Goal: Task Accomplishment & Management: Manage account settings

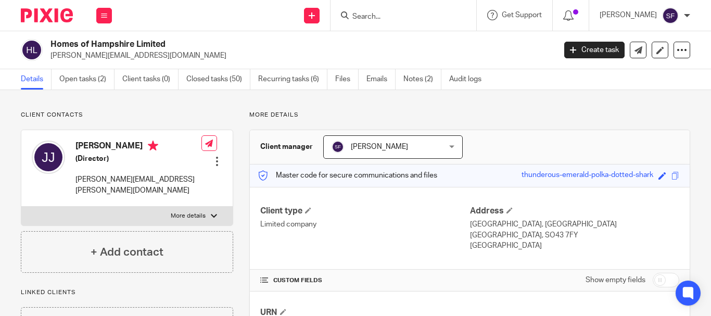
click at [385, 12] on input "Search" at bounding box center [399, 16] width 94 height 9
type input "g"
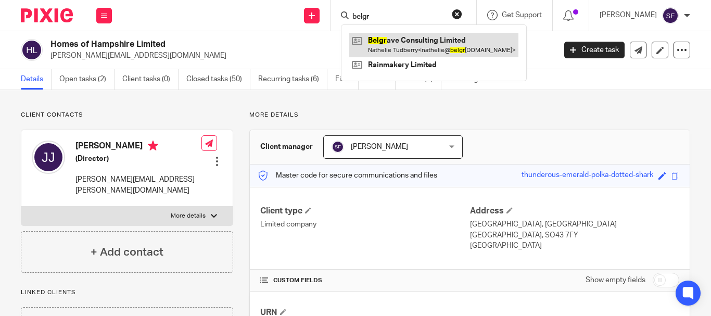
type input "belgr"
click at [412, 39] on link at bounding box center [433, 45] width 169 height 24
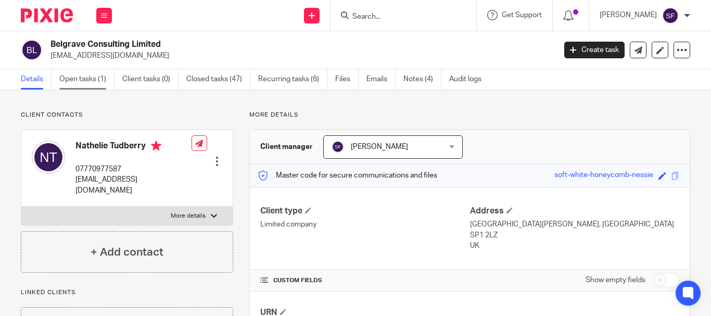
click at [97, 87] on link "Open tasks (1)" at bounding box center [86, 79] width 55 height 20
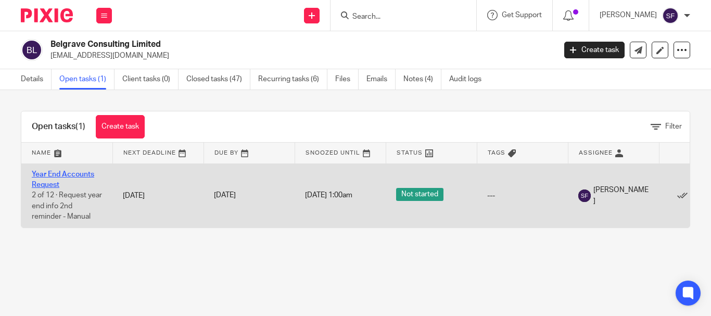
click at [42, 176] on link "Year End Accounts Request" at bounding box center [63, 180] width 62 height 18
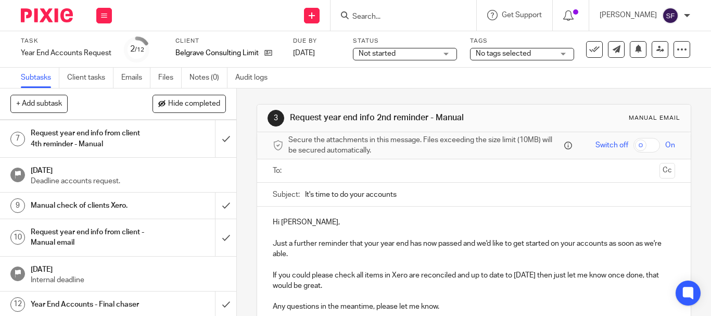
scroll to position [218, 0]
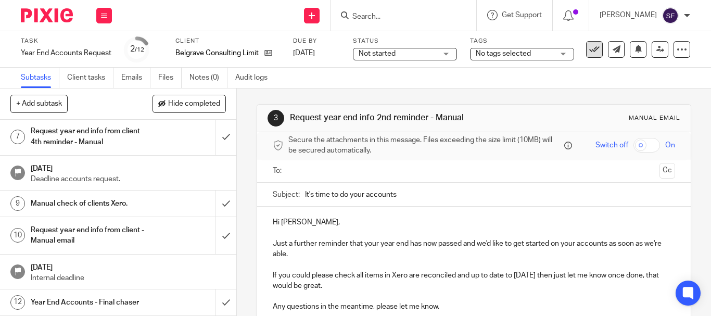
click at [590, 54] on icon at bounding box center [595, 49] width 10 height 10
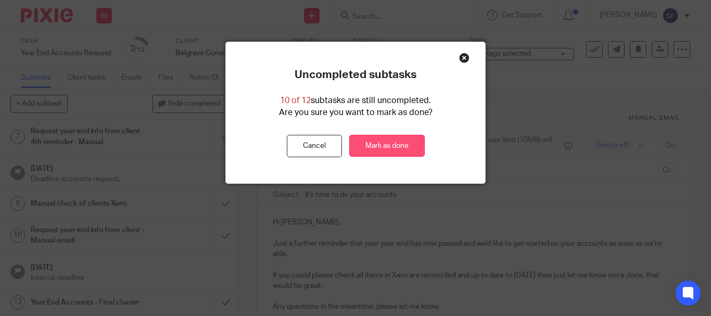
click at [391, 143] on link "Mark as done" at bounding box center [387, 146] width 76 height 22
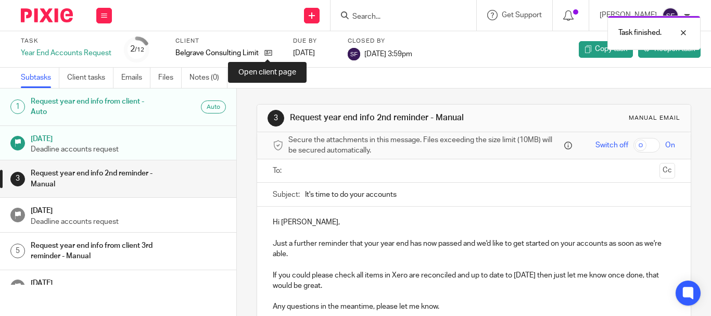
click at [265, 55] on icon at bounding box center [269, 53] width 8 height 8
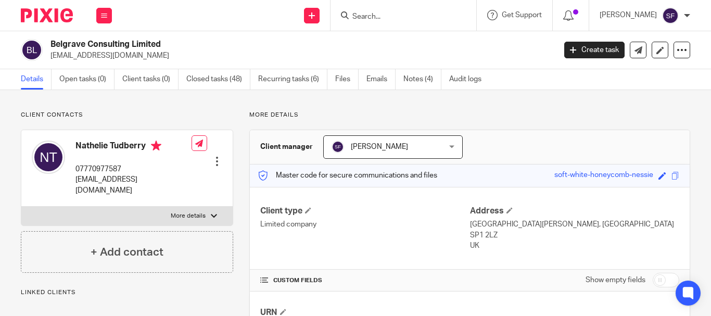
click at [575, 53] on link "Create task" at bounding box center [595, 50] width 60 height 17
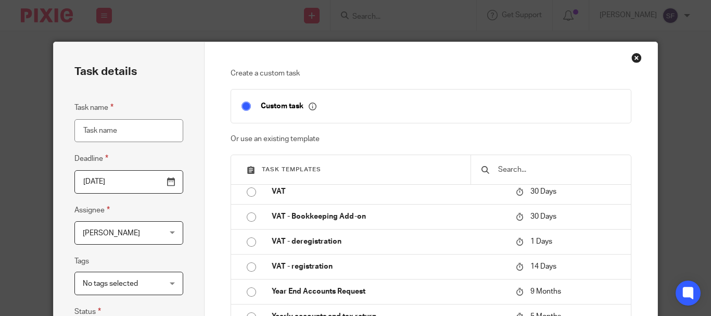
scroll to position [917, 0]
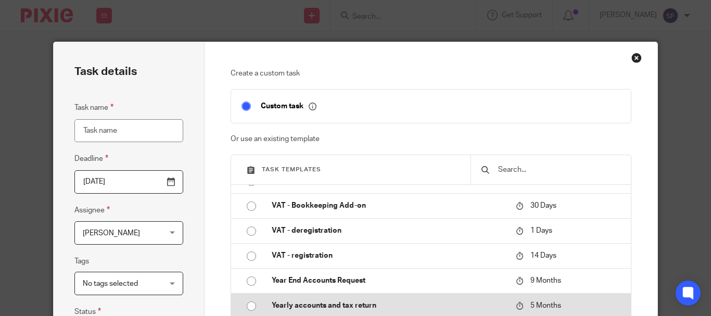
click at [368, 306] on p "Yearly accounts and tax return" at bounding box center [389, 305] width 234 height 10
type input "2026-01-11"
type input "Yearly accounts and tax return"
checkbox input "false"
radio input "true"
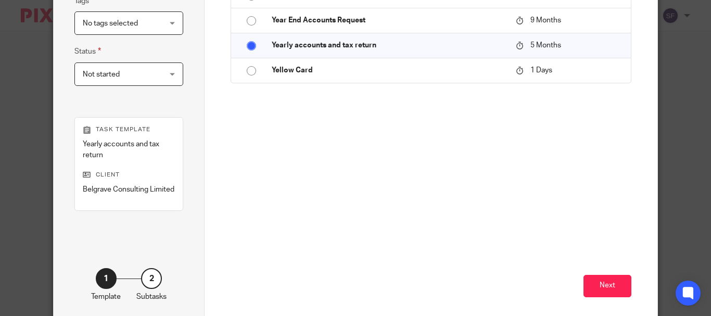
scroll to position [310, 0]
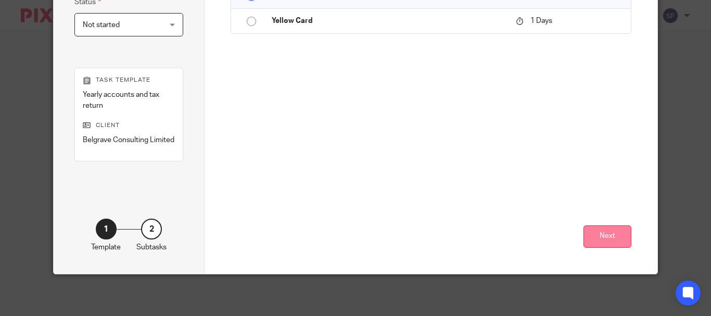
click at [603, 228] on button "Next" at bounding box center [608, 236] width 48 height 22
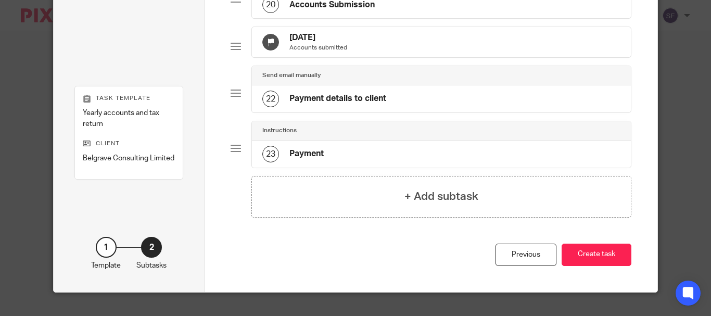
scroll to position [1159, 0]
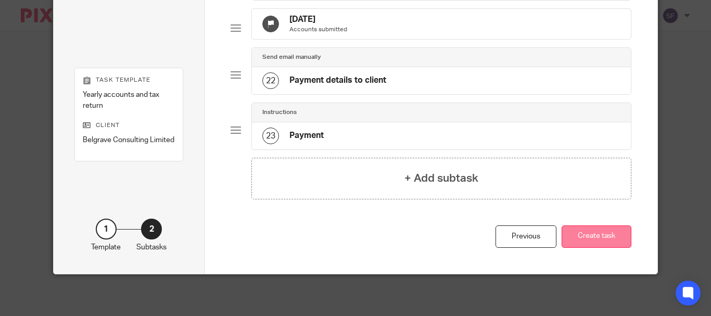
click at [592, 234] on button "Create task" at bounding box center [597, 236] width 70 height 22
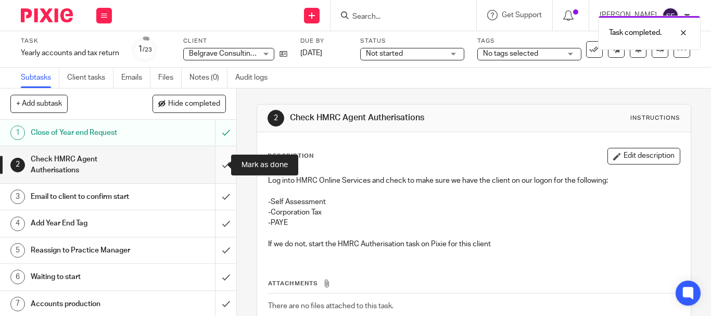
click at [217, 165] on input "submit" at bounding box center [118, 164] width 236 height 37
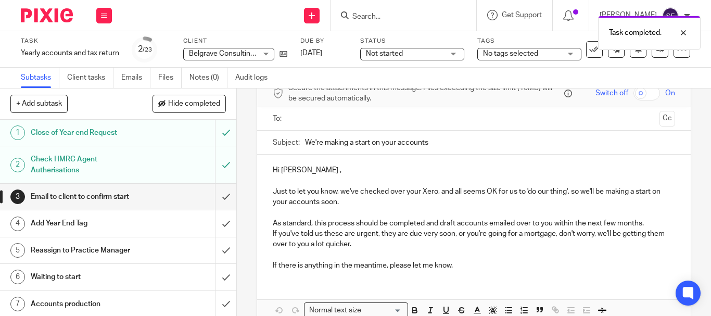
scroll to position [52, 0]
click at [345, 121] on input "text" at bounding box center [473, 119] width 363 height 12
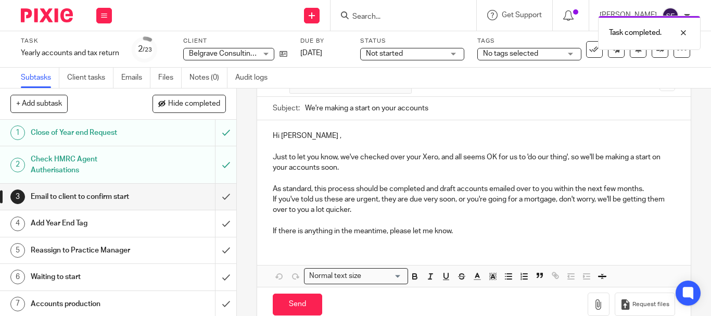
scroll to position [110, 0]
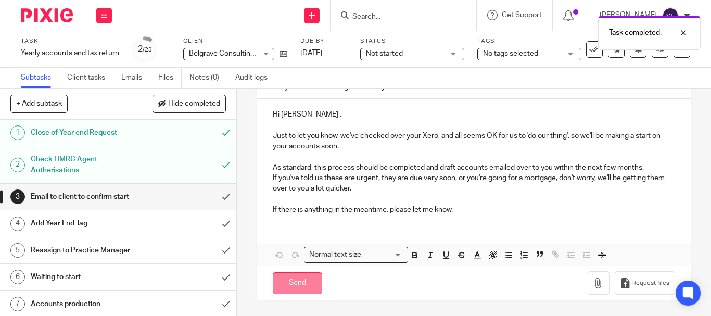
click at [289, 280] on input "Send" at bounding box center [297, 283] width 49 height 22
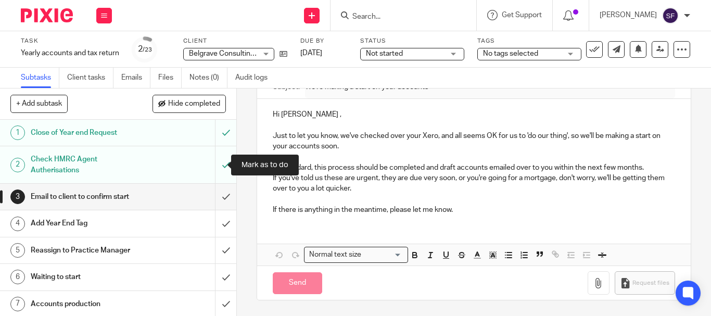
type input "Sent"
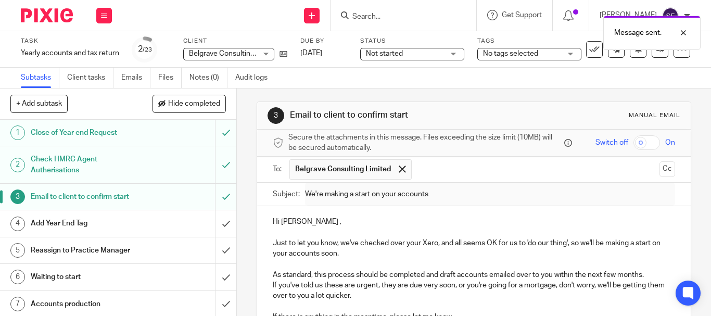
scroll to position [0, 0]
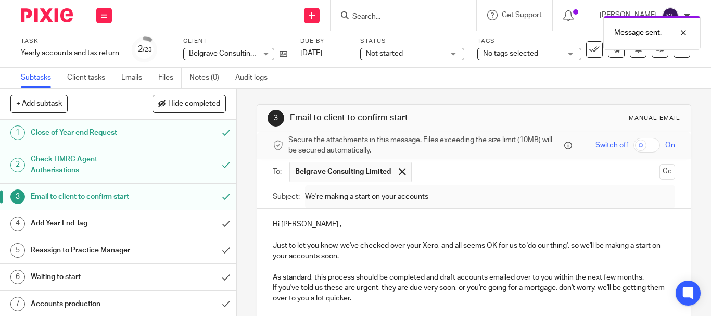
click at [416, 48] on div "Message sent." at bounding box center [528, 30] width 345 height 40
click at [416, 51] on span "Not started" at bounding box center [405, 53] width 78 height 11
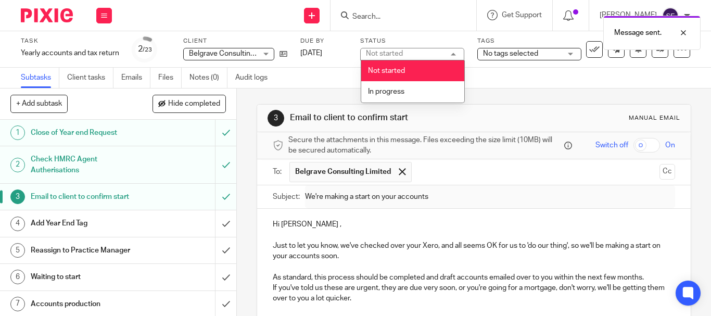
click at [508, 47] on div "Message sent." at bounding box center [528, 30] width 345 height 40
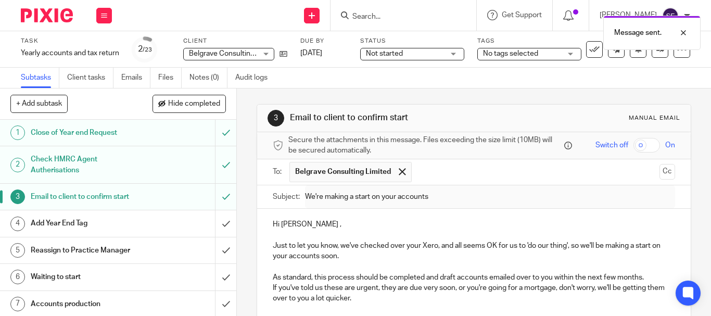
click at [510, 58] on span "No tags selected" at bounding box center [522, 53] width 78 height 11
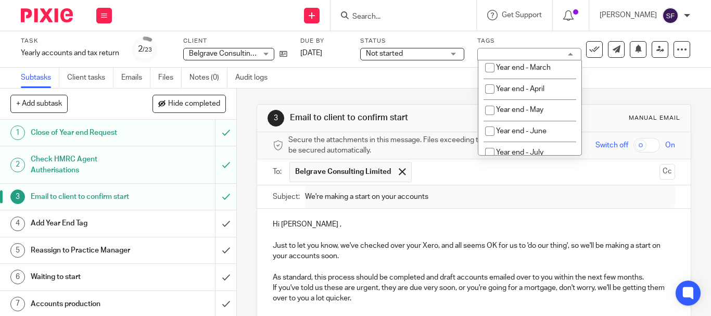
scroll to position [417, 0]
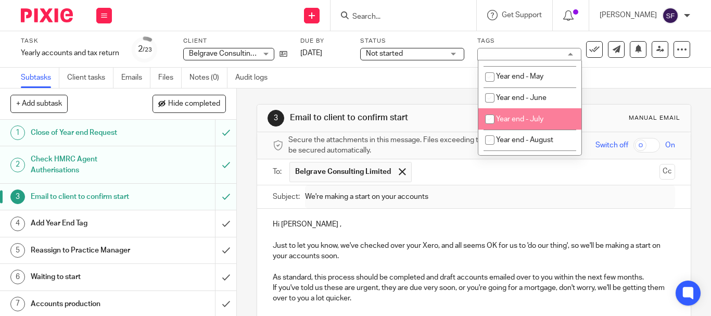
click at [517, 123] on span "Year end - July" at bounding box center [519, 119] width 47 height 7
checkbox input "true"
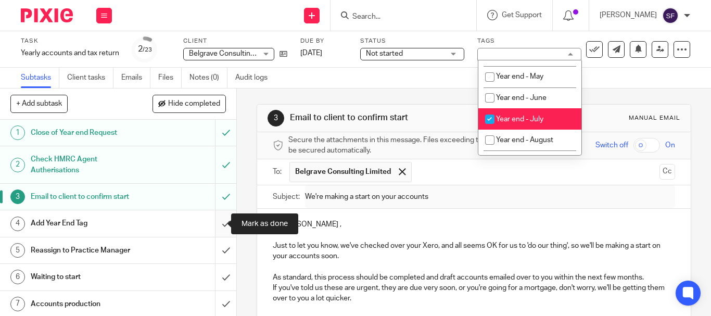
click at [216, 226] on input "submit" at bounding box center [118, 223] width 236 height 26
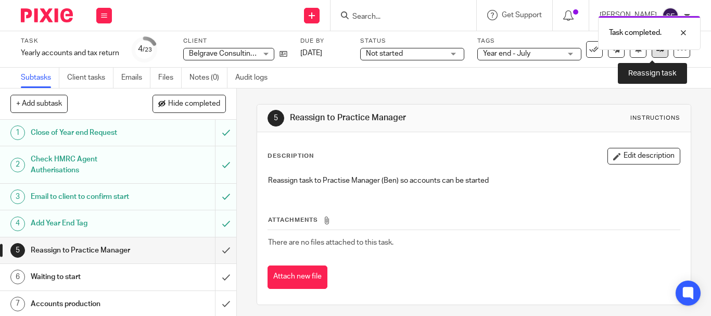
click at [659, 53] on link at bounding box center [660, 49] width 17 height 17
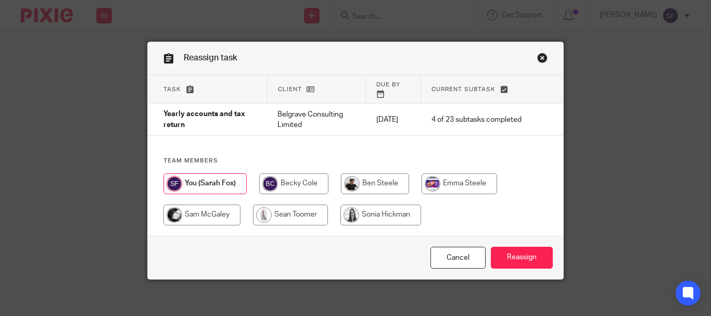
click at [384, 206] on input "radio" at bounding box center [381, 215] width 81 height 21
radio input "true"
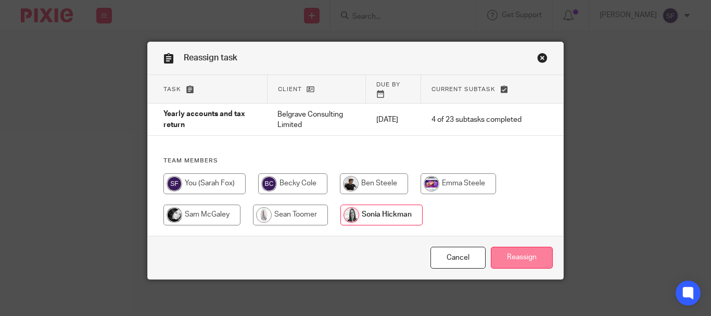
drag, startPoint x: 553, startPoint y: 259, endPoint x: 546, endPoint y: 260, distance: 6.3
click at [550, 259] on div "Cancel Reassign" at bounding box center [356, 258] width 416 height 44
click at [532, 249] on input "Reassign" at bounding box center [522, 258] width 62 height 22
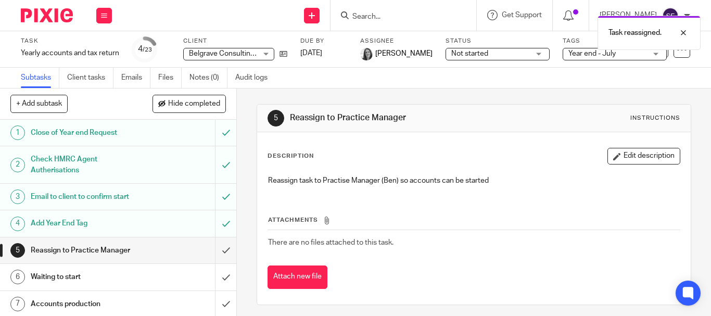
click at [428, 12] on div "Task reassigned." at bounding box center [528, 30] width 345 height 40
click at [397, 16] on div "Task reassigned." at bounding box center [528, 30] width 345 height 40
click at [683, 34] on div at bounding box center [676, 33] width 28 height 12
click at [399, 19] on input "Search" at bounding box center [399, 16] width 94 height 9
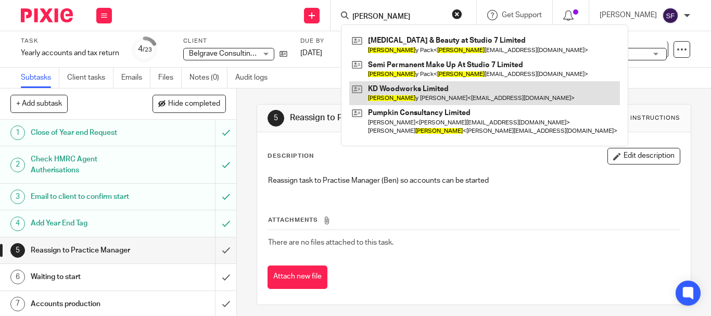
type input "kerr"
click at [435, 91] on link at bounding box center [484, 93] width 271 height 24
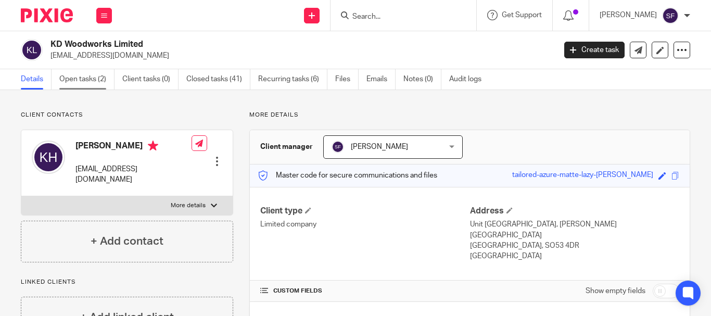
click at [95, 74] on link "Open tasks (2)" at bounding box center [86, 79] width 55 height 20
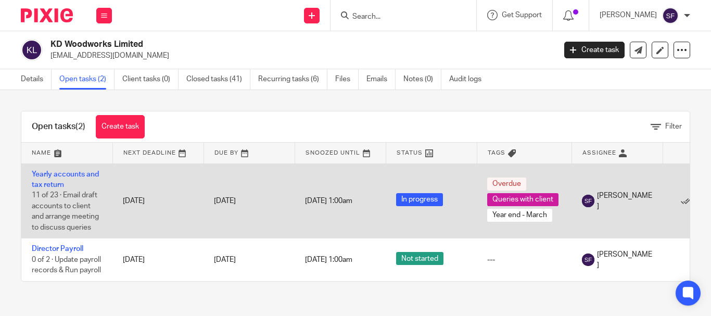
scroll to position [5, 0]
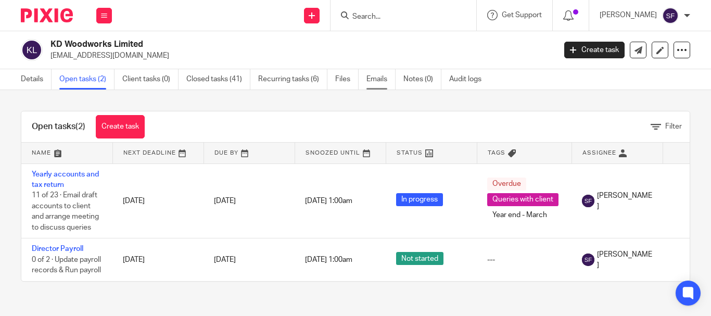
click at [384, 86] on link "Emails" at bounding box center [381, 79] width 29 height 20
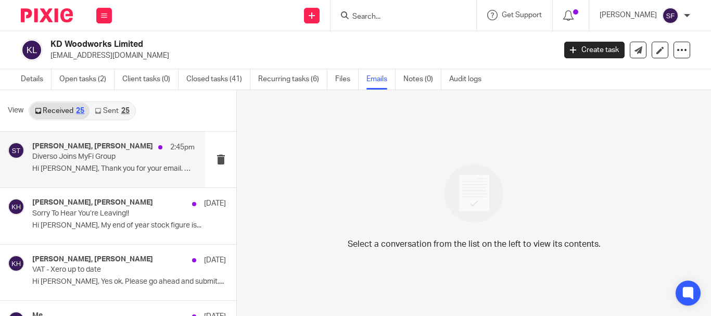
click at [123, 166] on p "Hi [PERSON_NAME], Thank you for your email. Well,..." at bounding box center [113, 169] width 162 height 9
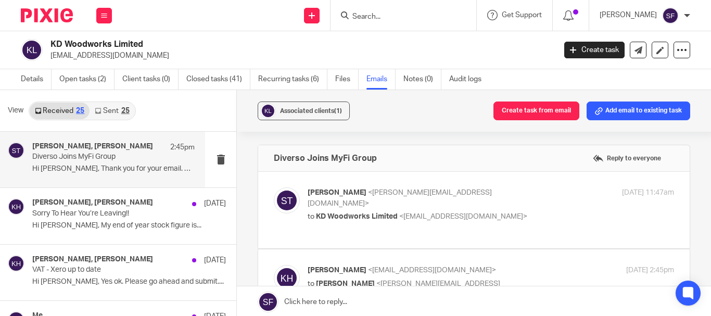
click at [545, 203] on div "[PERSON_NAME] <[PERSON_NAME][EMAIL_ADDRESS][DOMAIN_NAME]> to KD Woodworks Limit…" at bounding box center [491, 204] width 367 height 35
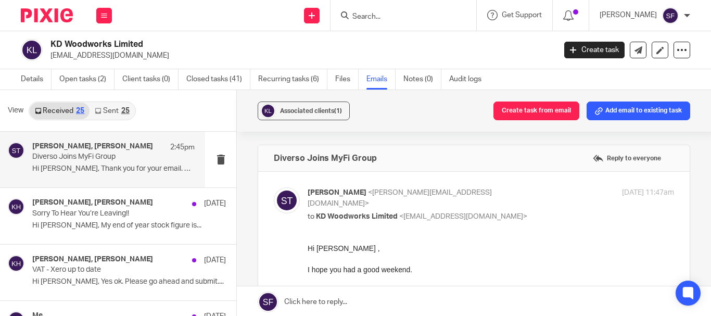
click at [510, 211] on p "to KD Woodworks Limited <[EMAIL_ADDRESS][DOMAIN_NAME]>" at bounding box center [430, 216] width 244 height 11
checkbox input "false"
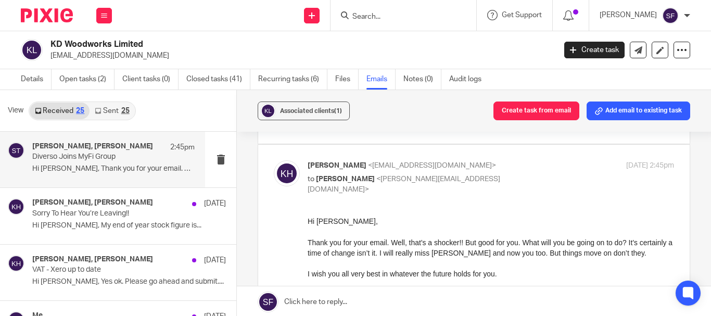
scroll to position [104, 0]
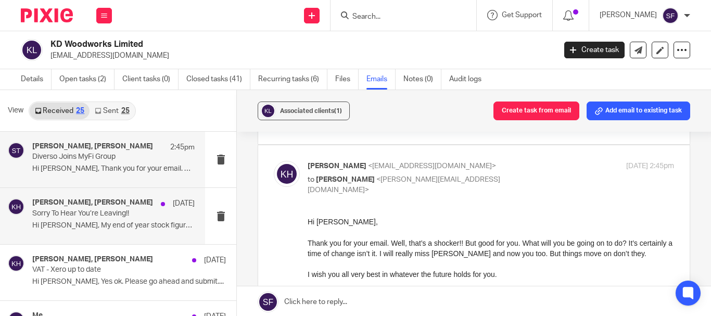
click at [117, 214] on p "Sorry To Hear You’re Leaving!!" at bounding box center [97, 213] width 130 height 9
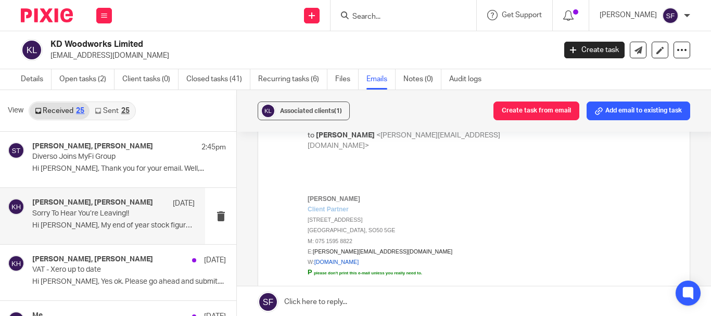
scroll to position [156, 0]
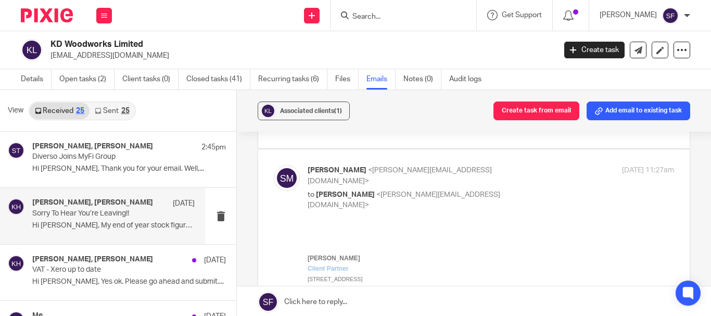
click at [512, 217] on div "[PERSON_NAME] <[PERSON_NAME][EMAIL_ADDRESS][DOMAIN_NAME]> to [PERSON_NAME] <[PE…" at bounding box center [474, 283] width 400 height 236
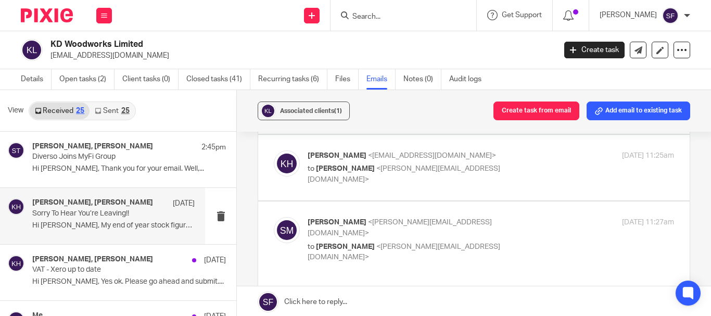
click at [515, 185] on div "[PERSON_NAME] <[EMAIL_ADDRESS][DOMAIN_NAME]> to [PERSON_NAME] <[PERSON_NAME][EM…" at bounding box center [474, 168] width 400 height 35
click at [513, 179] on p "to [PERSON_NAME] <[PERSON_NAME][EMAIL_ADDRESS][DOMAIN_NAME]>" at bounding box center [430, 174] width 244 height 21
checkbox input "true"
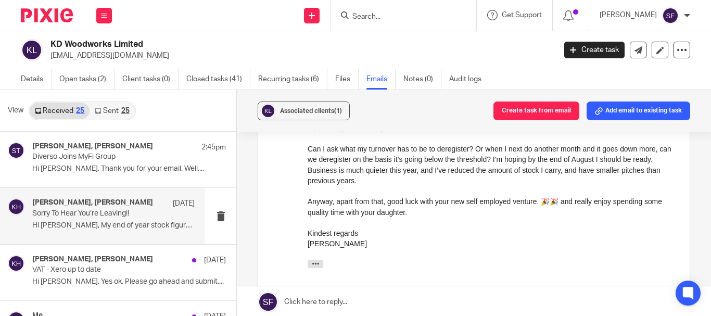
scroll to position [156, 0]
